Goal: Information Seeking & Learning: Learn about a topic

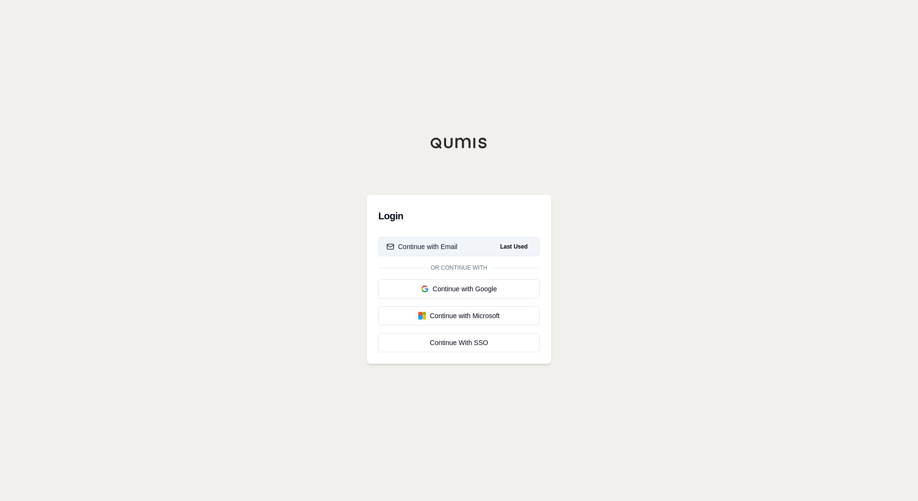
click at [410, 250] on div "Continue with Email" at bounding box center [422, 247] width 71 height 10
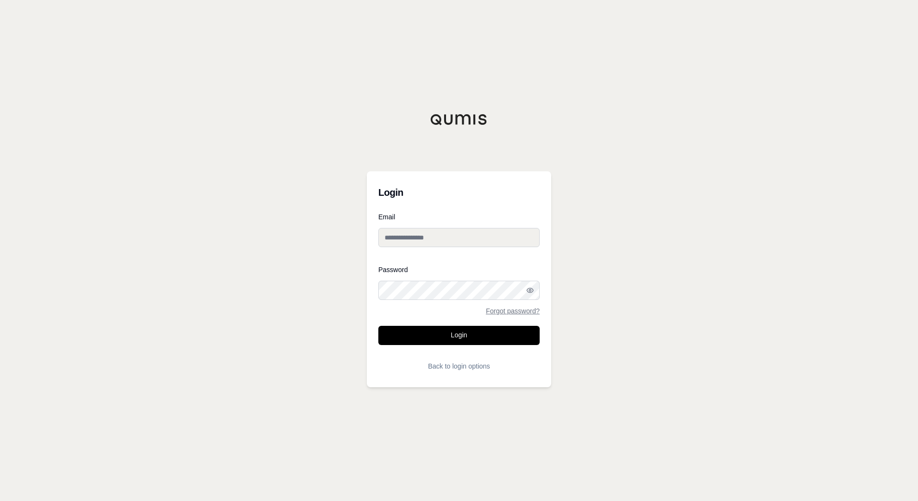
click at [410, 239] on input "Email" at bounding box center [458, 237] width 161 height 19
type input "**********"
click at [474, 338] on button "Login" at bounding box center [458, 335] width 161 height 19
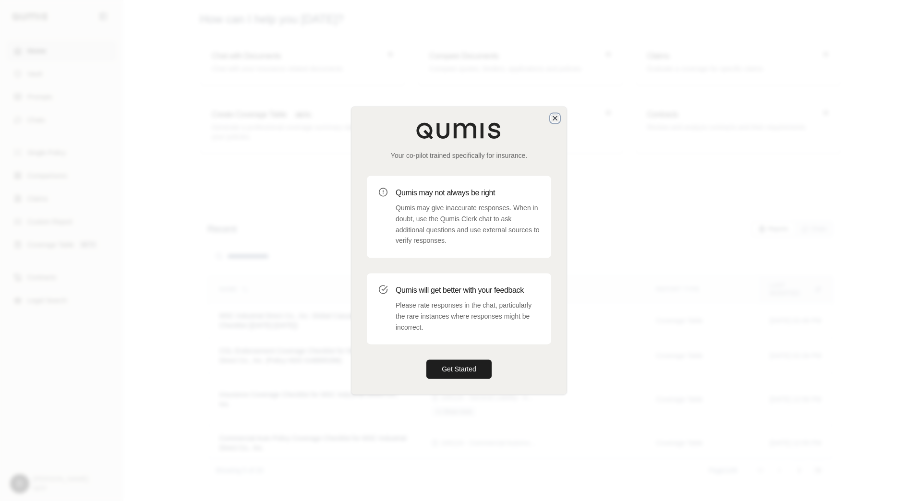
click at [557, 116] on icon "button" at bounding box center [555, 118] width 8 height 8
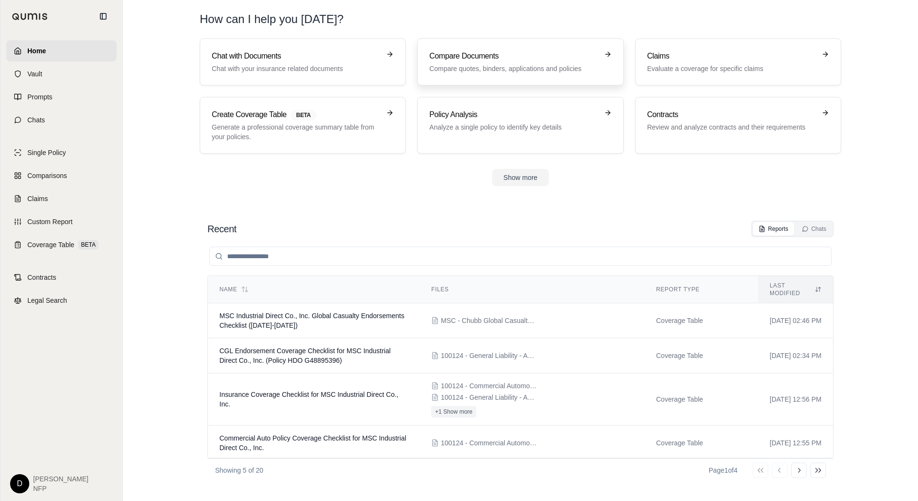
click at [459, 53] on h3 "Compare Documents" at bounding box center [513, 56] width 169 height 12
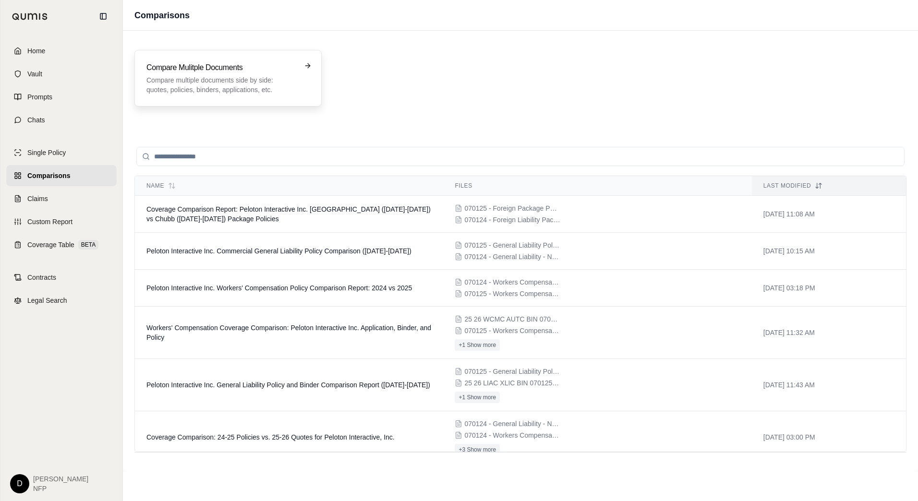
click at [217, 72] on h3 "Compare Mulitple Documents" at bounding box center [221, 68] width 150 height 12
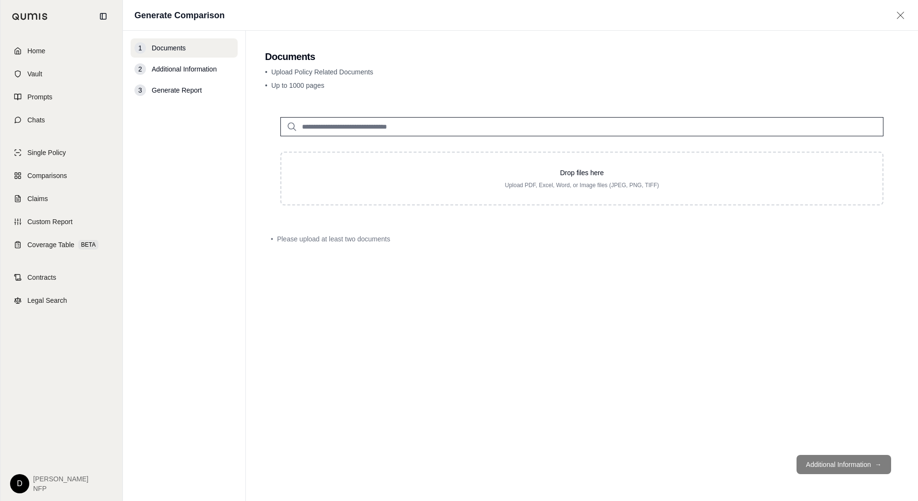
click at [362, 132] on input "search" at bounding box center [581, 126] width 603 height 19
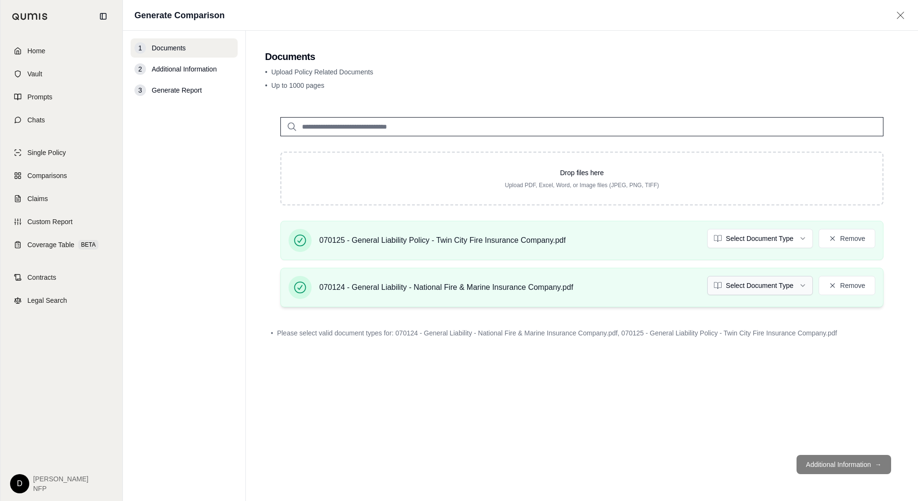
click at [765, 285] on html "Home Vault Prompts Chats Single Policy Comparisons Claims Custom Report Coverag…" at bounding box center [459, 250] width 918 height 501
click at [752, 236] on html "Home Vault Prompts Chats Single Policy Comparisons Claims Custom Report Coverag…" at bounding box center [459, 250] width 918 height 501
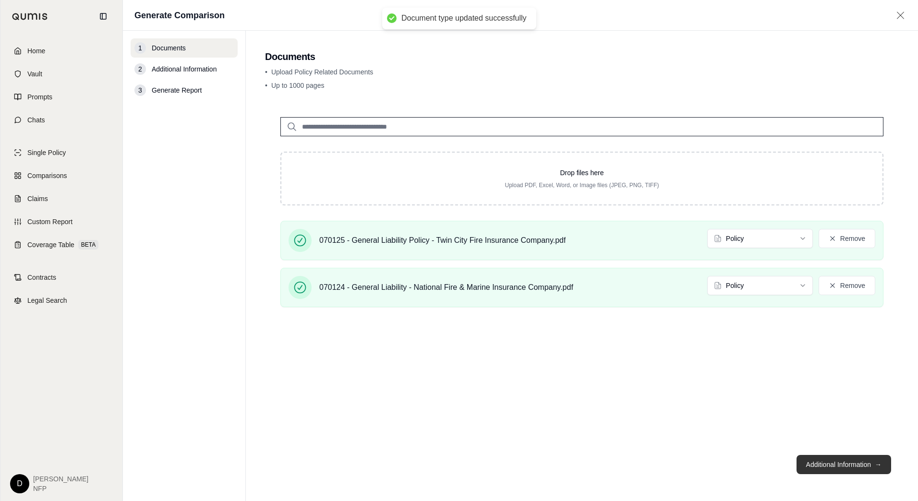
click at [840, 467] on button "Additional Information →" at bounding box center [844, 464] width 95 height 19
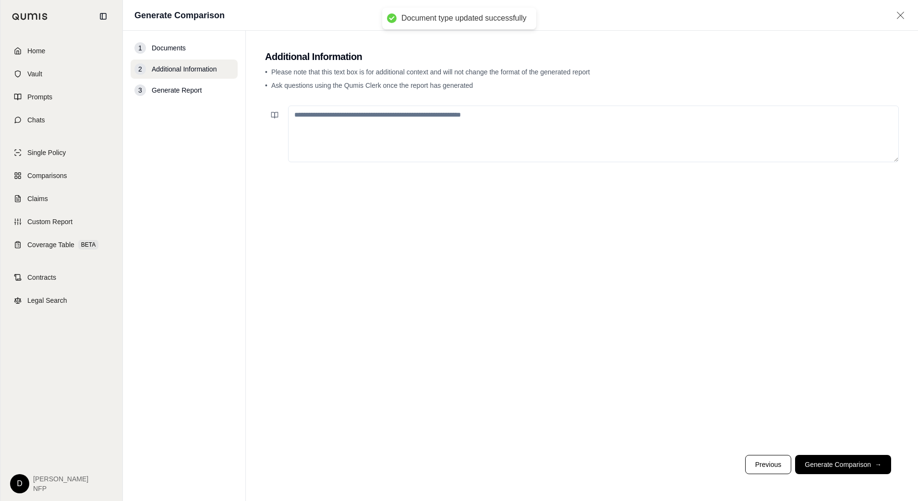
click at [432, 155] on textarea at bounding box center [593, 134] width 611 height 57
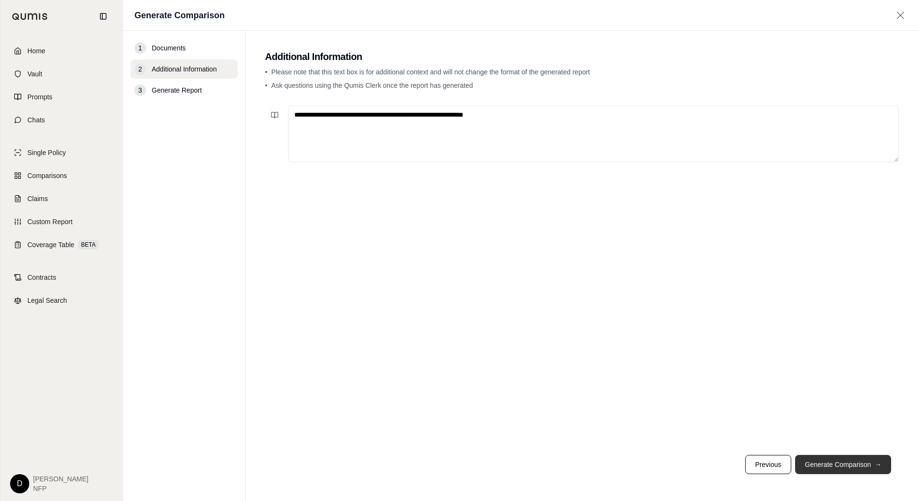
type textarea "**********"
click at [832, 463] on button "Generate Comparison →" at bounding box center [843, 464] width 96 height 19
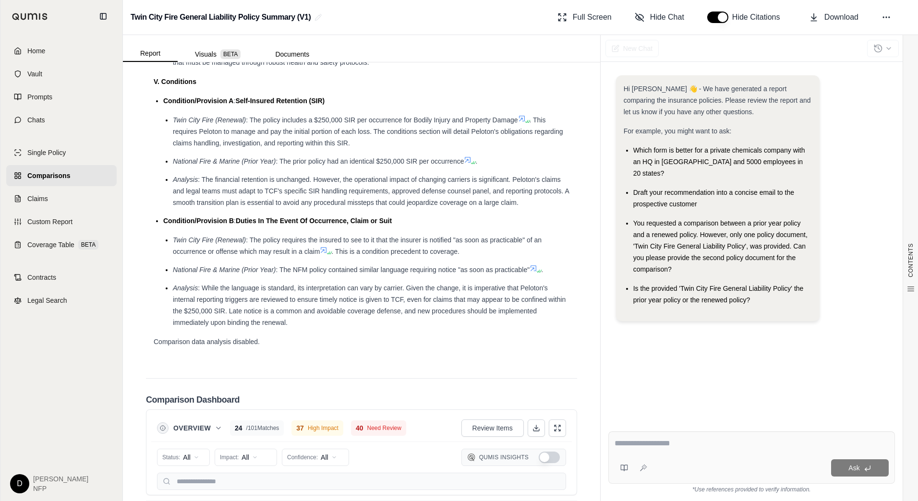
scroll to position [1874, 0]
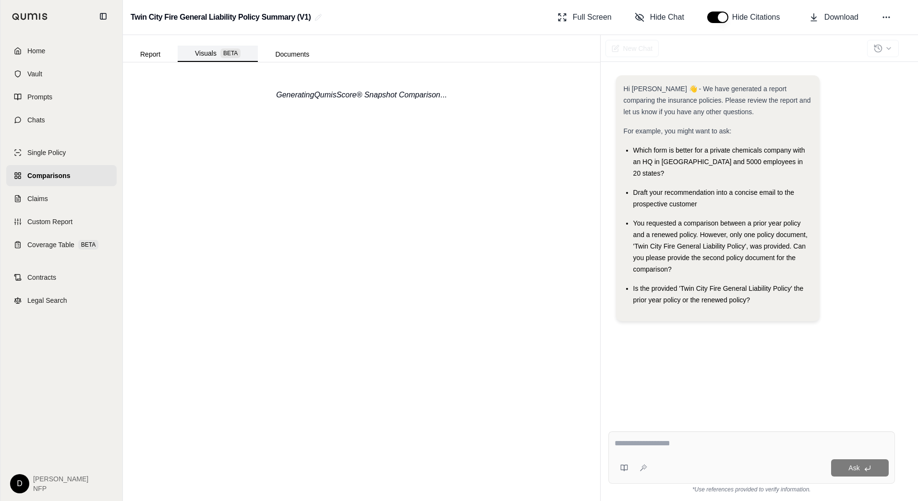
click at [207, 53] on button "Visuals BETA" at bounding box center [218, 54] width 80 height 16
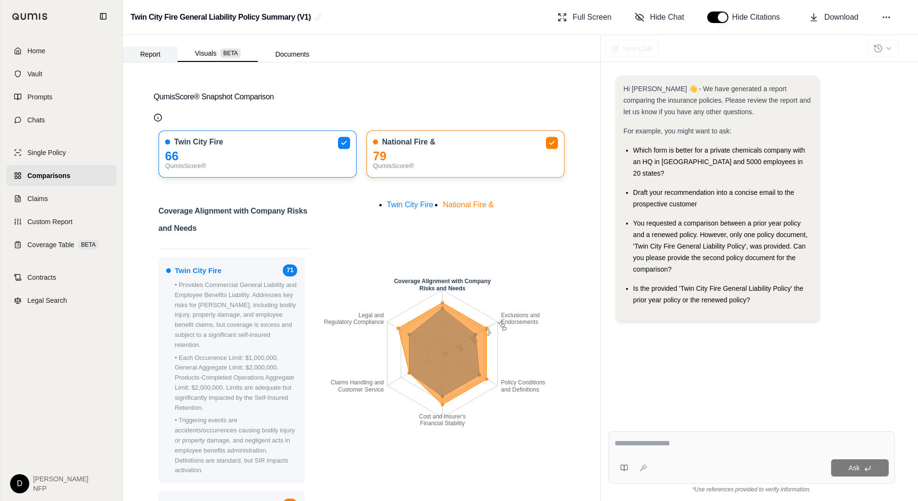
drag, startPoint x: 160, startPoint y: 56, endPoint x: 183, endPoint y: 61, distance: 24.0
click at [160, 56] on button "Report" at bounding box center [150, 54] width 55 height 15
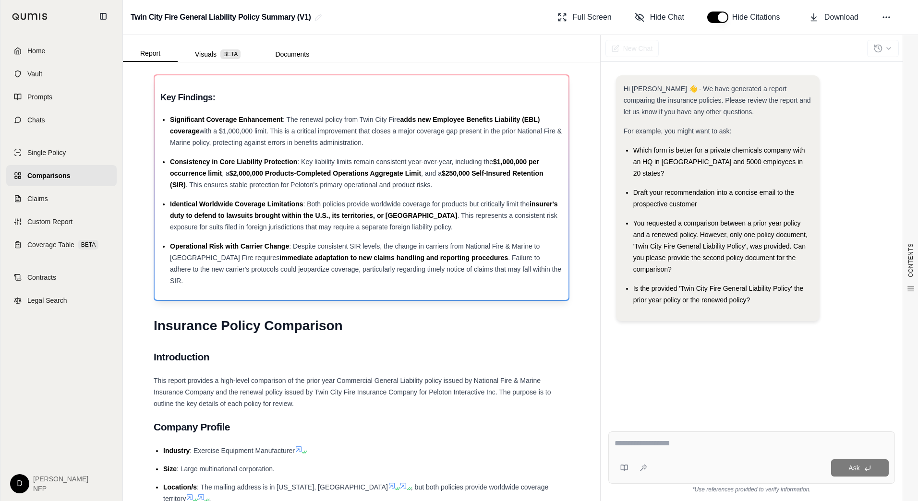
scroll to position [0, 0]
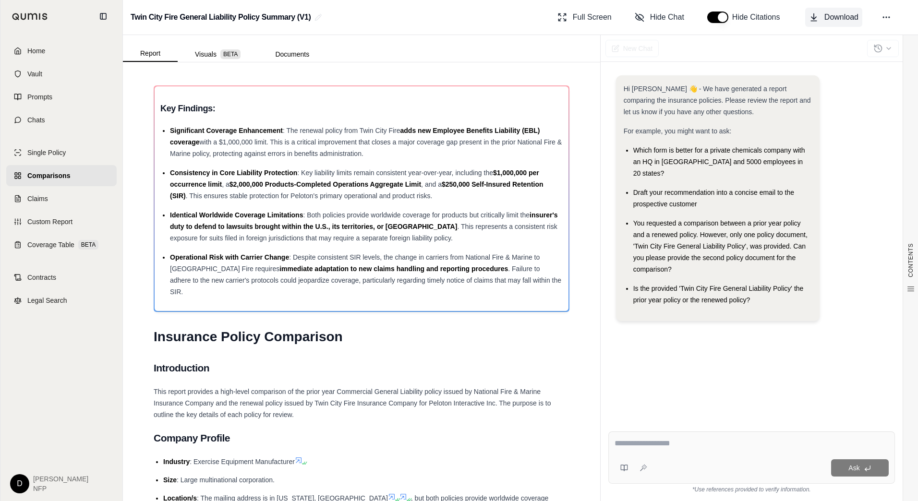
click at [829, 20] on span "Download" at bounding box center [842, 18] width 34 height 12
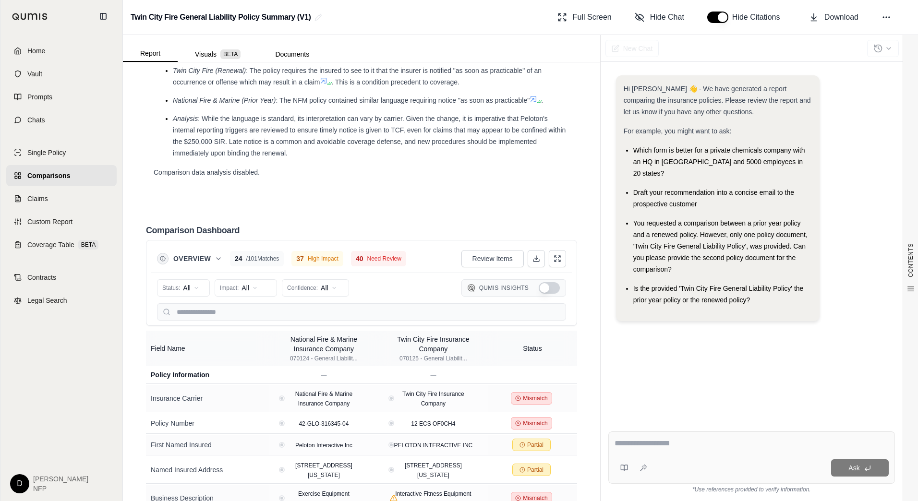
scroll to position [1969, 0]
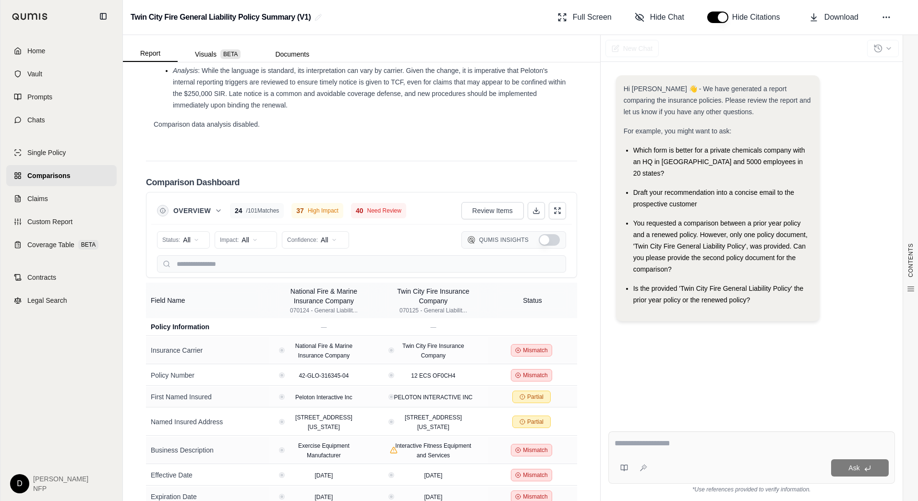
click at [542, 234] on button "Show Qumis Insights" at bounding box center [549, 240] width 21 height 12
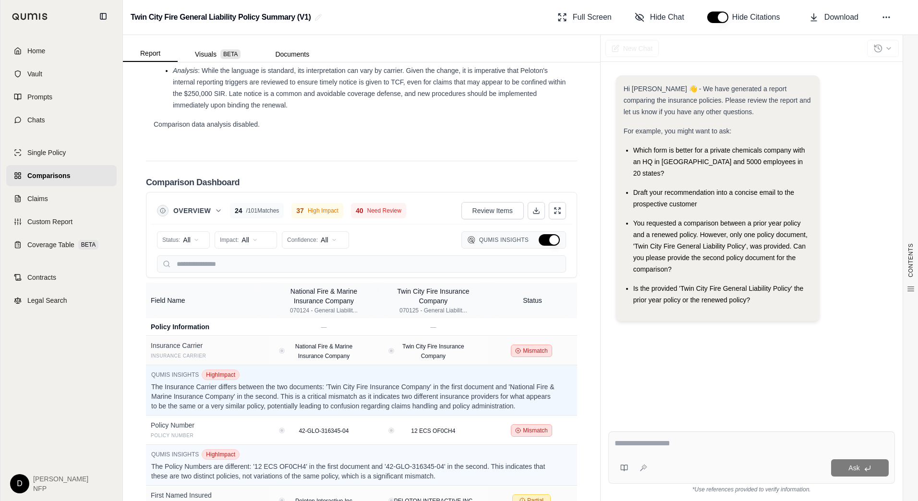
click at [541, 234] on button "Hide Qumis Insights" at bounding box center [549, 240] width 21 height 12
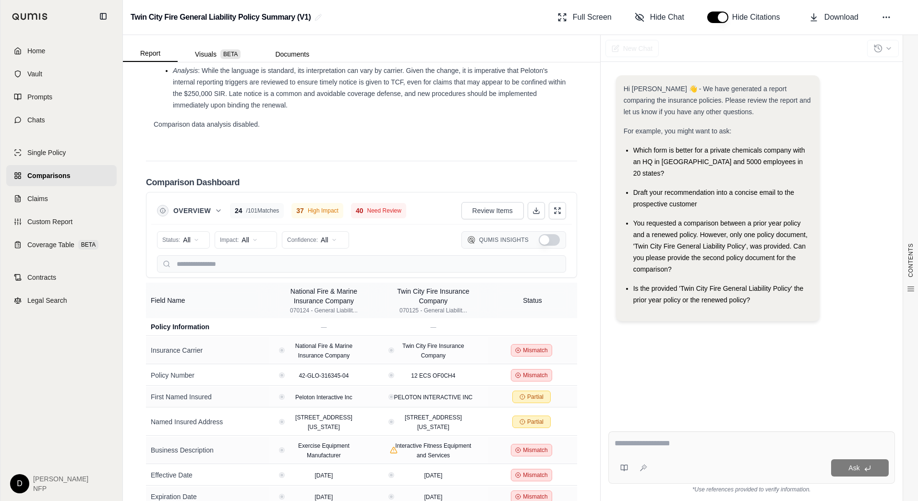
click at [541, 234] on button "Show Qumis Insights" at bounding box center [549, 240] width 21 height 12
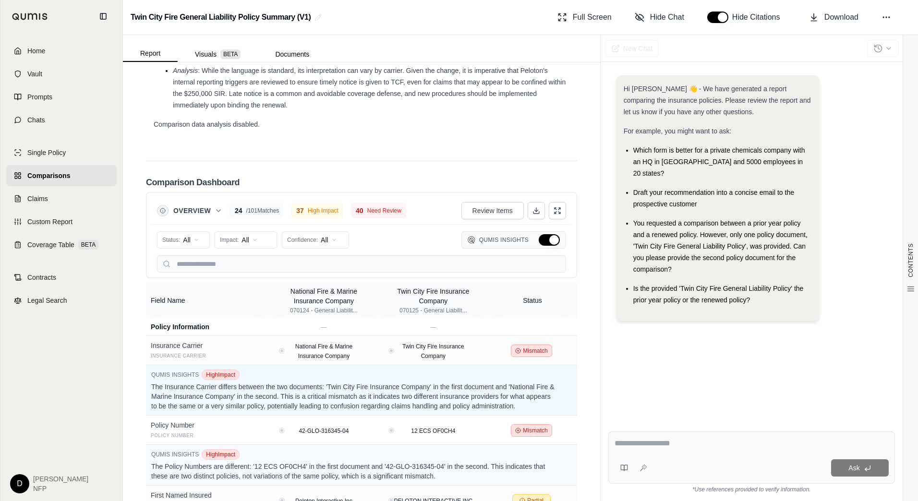
click at [541, 234] on button "Hide Qumis Insights" at bounding box center [549, 240] width 21 height 12
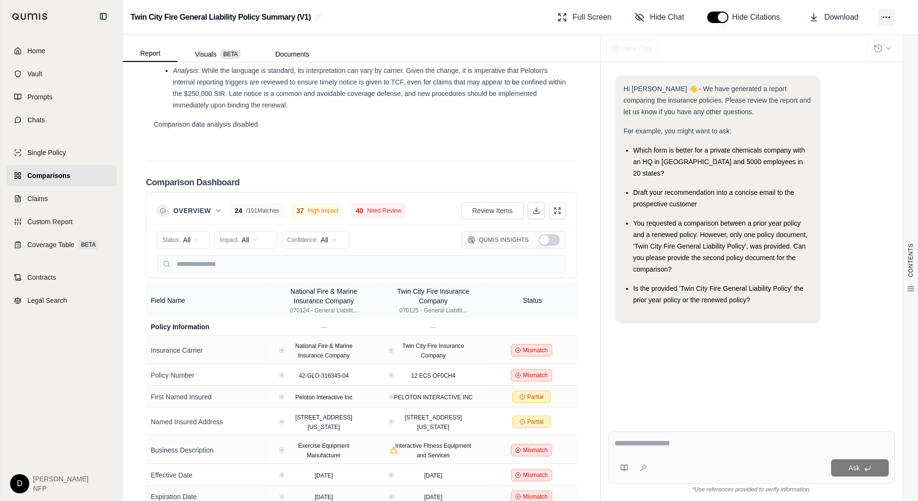
click at [889, 14] on icon at bounding box center [887, 17] width 10 height 10
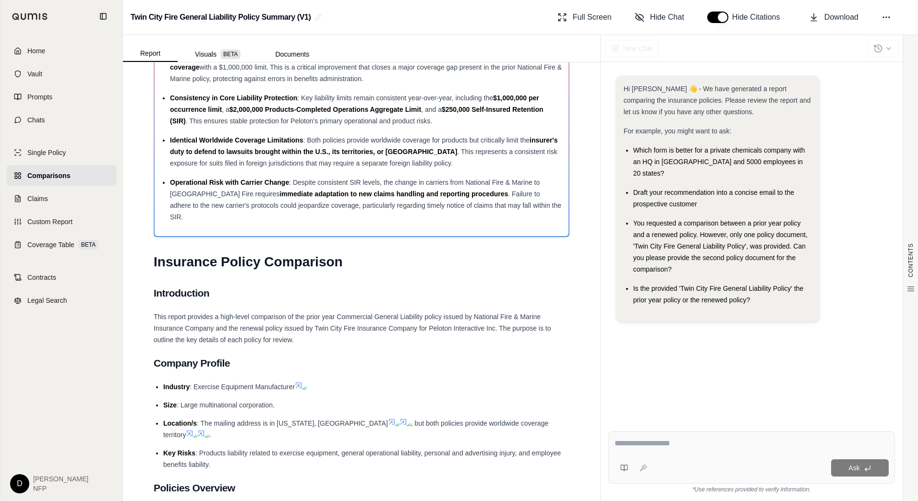
scroll to position [0, 0]
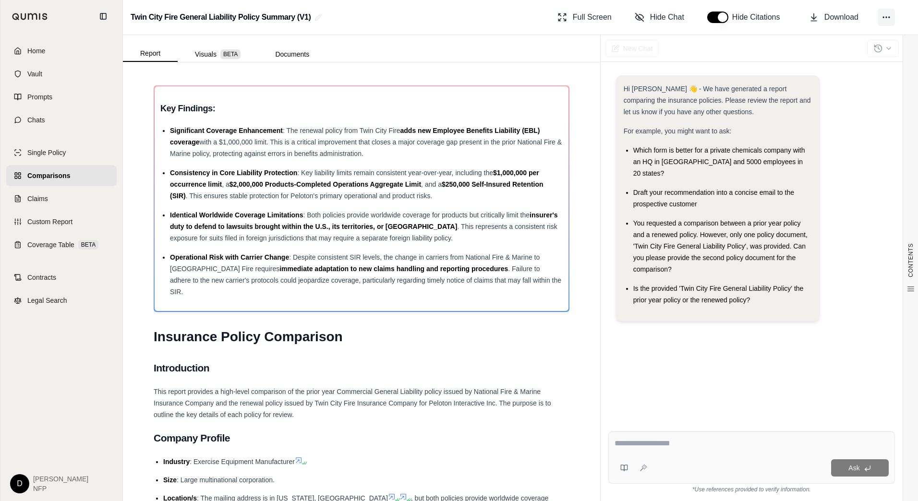
click at [878, 13] on button at bounding box center [886, 17] width 17 height 17
click at [202, 52] on button "Visuals BETA" at bounding box center [218, 54] width 80 height 15
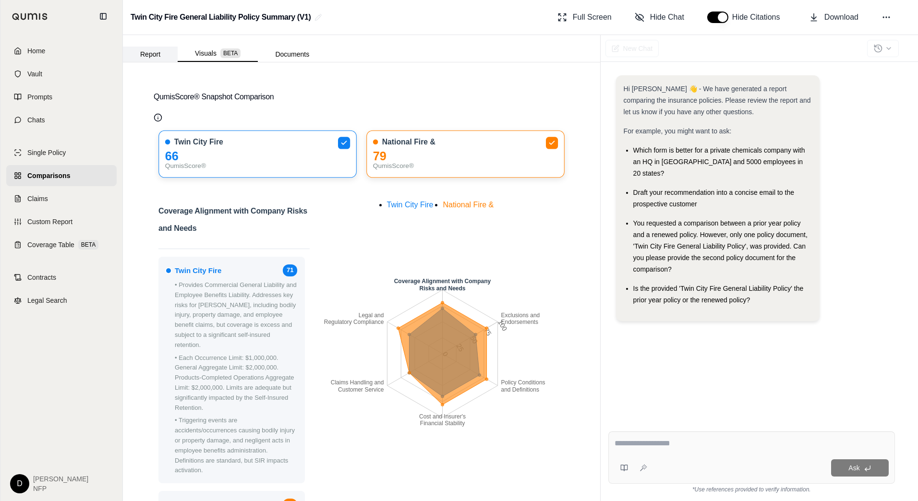
click at [168, 50] on button "Report" at bounding box center [150, 54] width 55 height 15
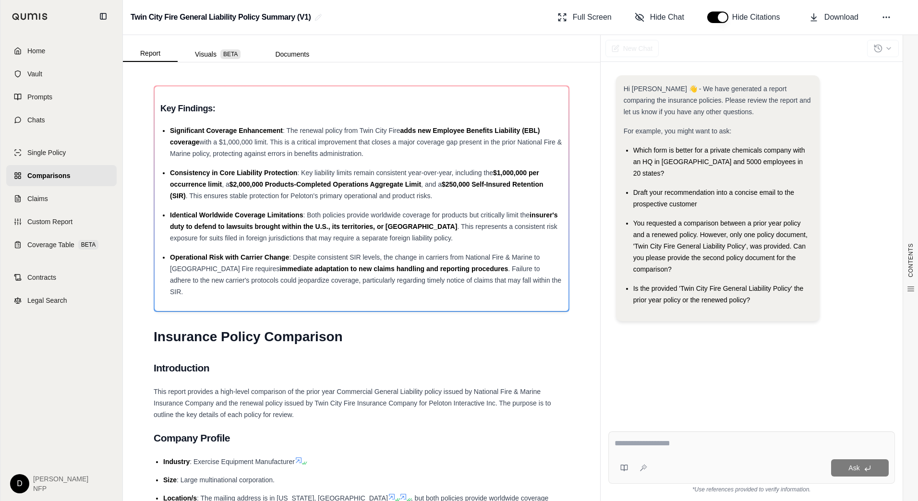
drag, startPoint x: 471, startPoint y: 365, endPoint x: 408, endPoint y: 364, distance: 62.5
click at [408, 364] on h2 "Introduction" at bounding box center [362, 368] width 416 height 20
click at [675, 452] on div at bounding box center [752, 445] width 274 height 15
click at [677, 440] on textarea at bounding box center [752, 444] width 274 height 12
type textarea "**********"
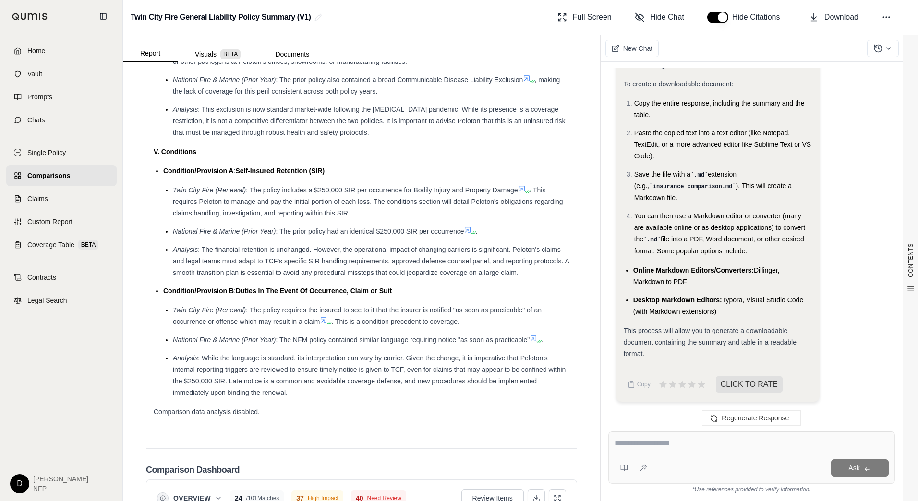
scroll to position [1969, 0]
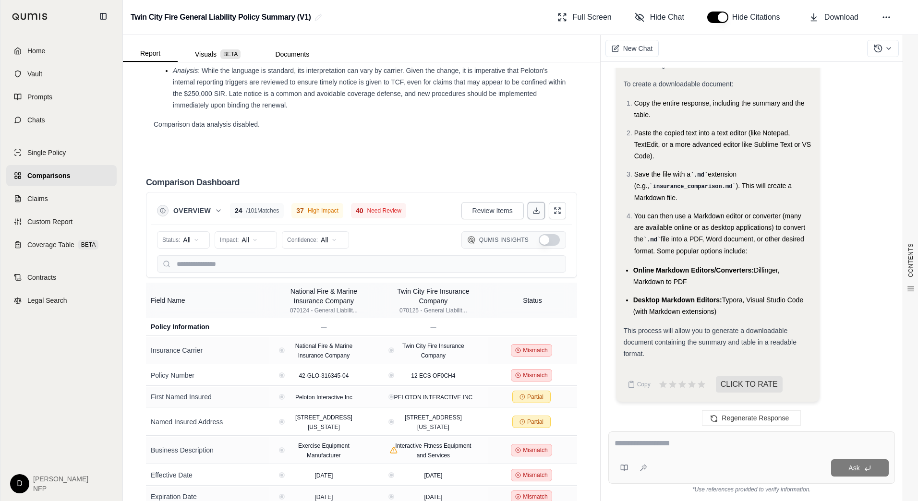
click at [533, 207] on icon at bounding box center [537, 211] width 8 height 8
click at [832, 17] on span "Download" at bounding box center [842, 18] width 34 height 12
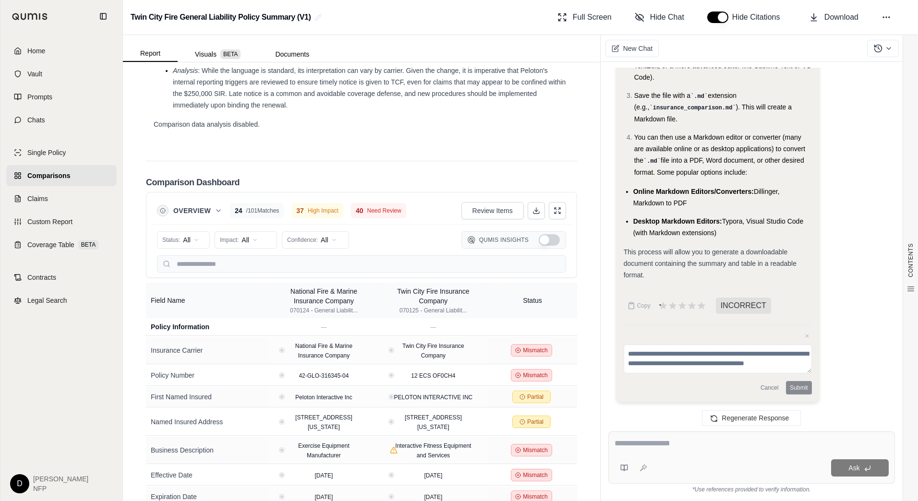
scroll to position [3015, 0]
